Goal: Transaction & Acquisition: Purchase product/service

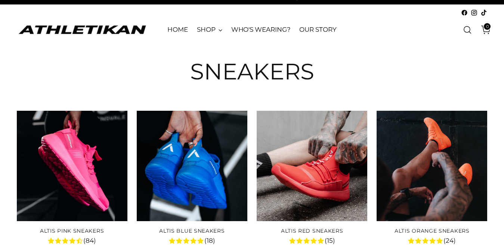
scroll to position [233, 0]
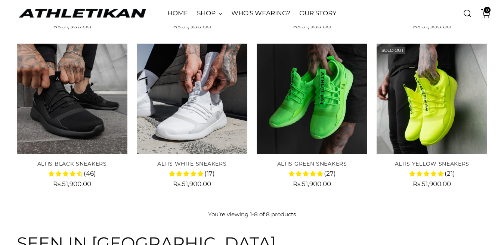
click at [0, 0] on img "ALTIS White Sneakers" at bounding box center [0, 0] width 0 height 0
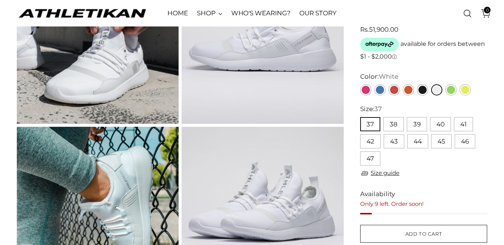
scroll to position [181, 0]
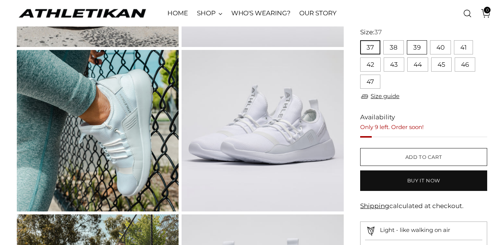
click at [417, 49] on button "39" at bounding box center [417, 47] width 20 height 14
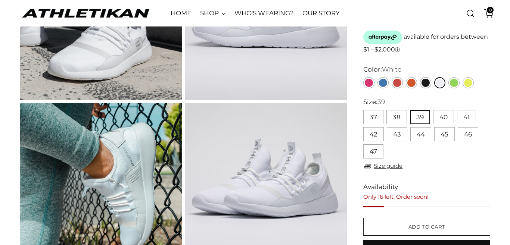
scroll to position [137, 0]
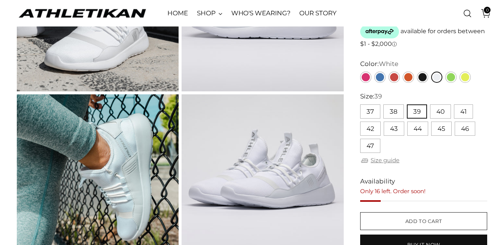
click at [391, 161] on link "Size guide" at bounding box center [379, 160] width 39 height 9
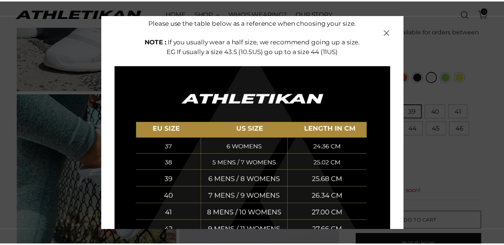
scroll to position [89, 0]
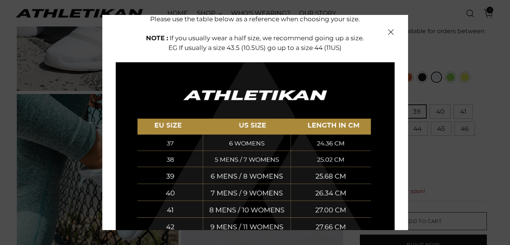
click at [388, 30] on icon "Close" at bounding box center [391, 32] width 6 height 6
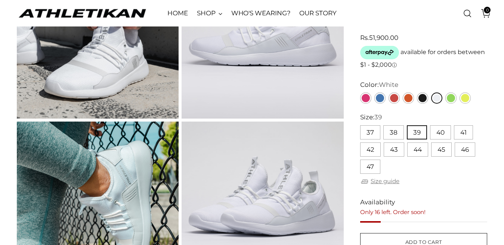
scroll to position [0, 0]
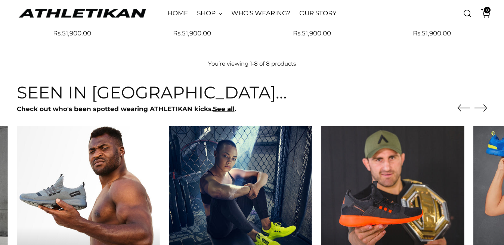
scroll to position [413, 0]
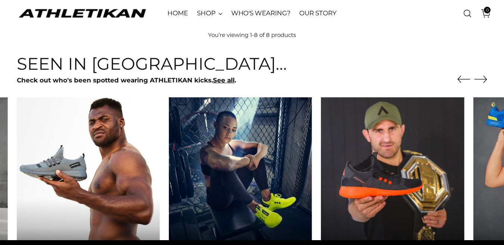
click at [485, 85] on icon "Move to next carousel slide" at bounding box center [480, 79] width 13 height 13
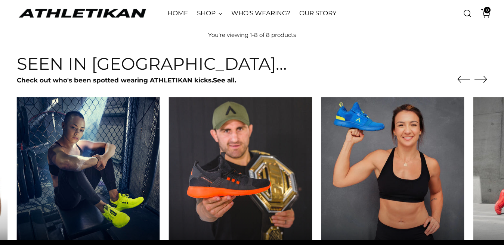
click at [485, 85] on icon "Move to next carousel slide" at bounding box center [480, 79] width 13 height 13
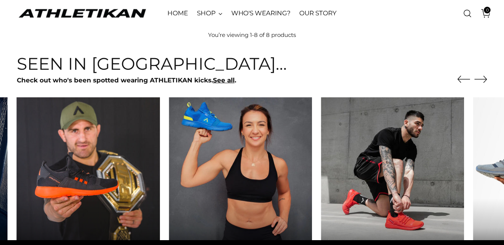
click at [485, 86] on div at bounding box center [472, 76] width 30 height 43
click at [482, 79] on icon "Move to next carousel slide" at bounding box center [480, 79] width 13 height 13
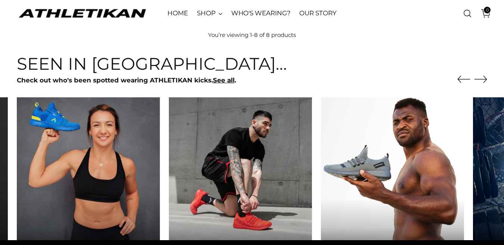
click at [482, 79] on icon "Move to next carousel slide" at bounding box center [480, 79] width 12 height 7
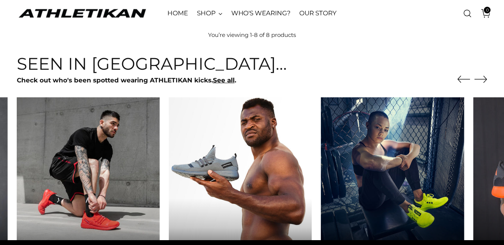
click at [482, 79] on icon "Move to next carousel slide" at bounding box center [480, 79] width 12 height 7
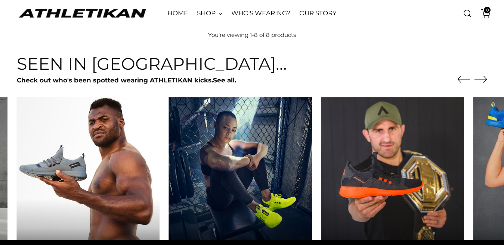
click at [482, 79] on icon "Move to next carousel slide" at bounding box center [480, 79] width 12 height 7
